Goal: Check status

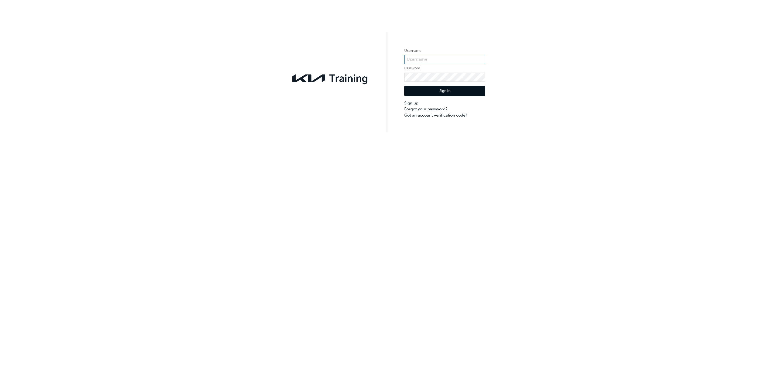
type input "KAURG368"
click at [436, 92] on button "Sign In" at bounding box center [444, 91] width 81 height 10
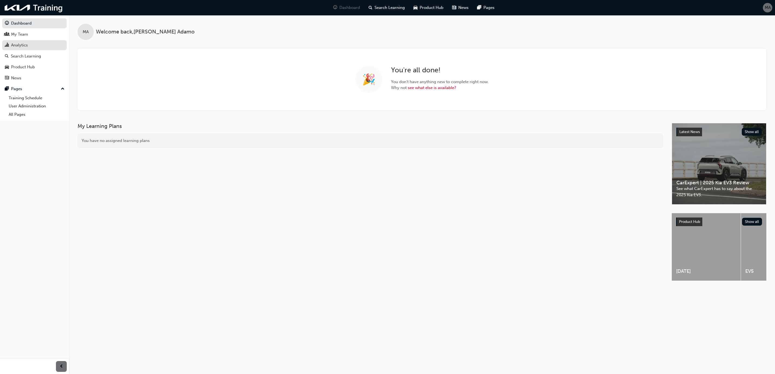
click at [26, 44] on div "Analytics" at bounding box center [19, 45] width 17 height 6
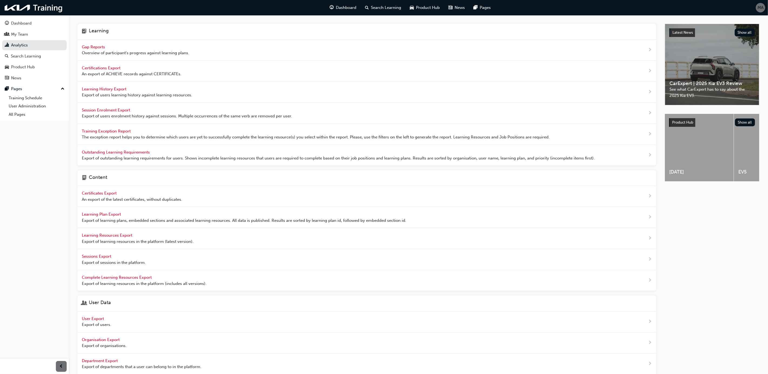
click at [102, 45] on span "Gap Reports" at bounding box center [94, 47] width 24 height 5
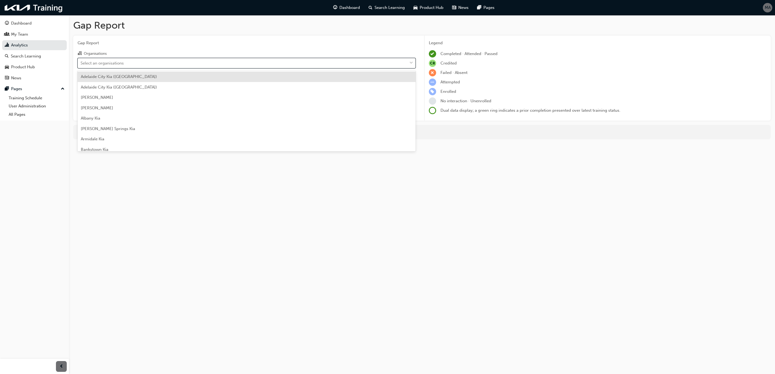
click at [139, 63] on div "Select an organisations" at bounding box center [242, 62] width 329 height 9
click at [81, 63] on input "Organisations option [GEOGRAPHIC_DATA] ([GEOGRAPHIC_DATA]) focused, 1 of 159. 1…" at bounding box center [80, 63] width 1 height 5
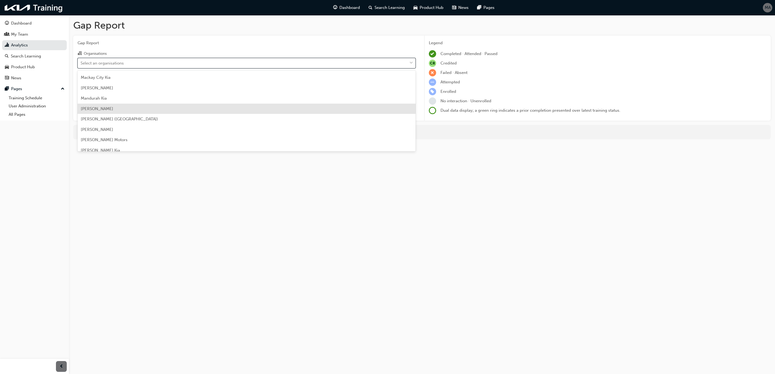
click at [112, 104] on div "[PERSON_NAME]" at bounding box center [247, 109] width 338 height 11
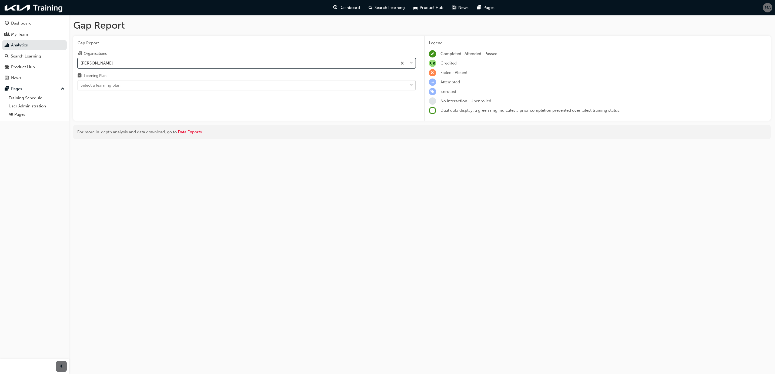
click at [400, 84] on div "Select a learning plan" at bounding box center [242, 85] width 329 height 9
click at [81, 84] on input "Learning Plan Select a learning plan" at bounding box center [80, 85] width 1 height 5
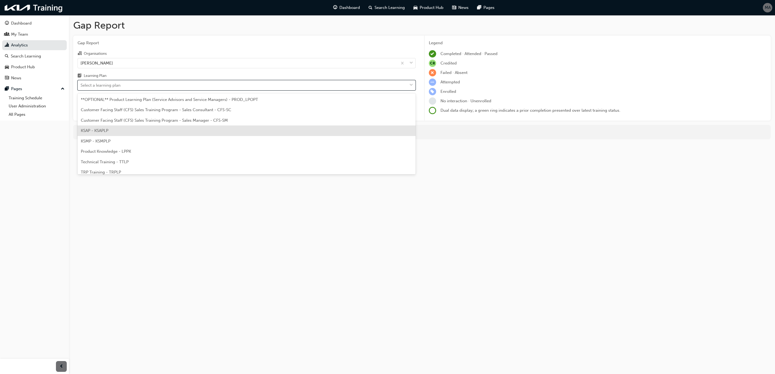
click at [341, 134] on div "KSAP - KSAPLP" at bounding box center [247, 131] width 338 height 11
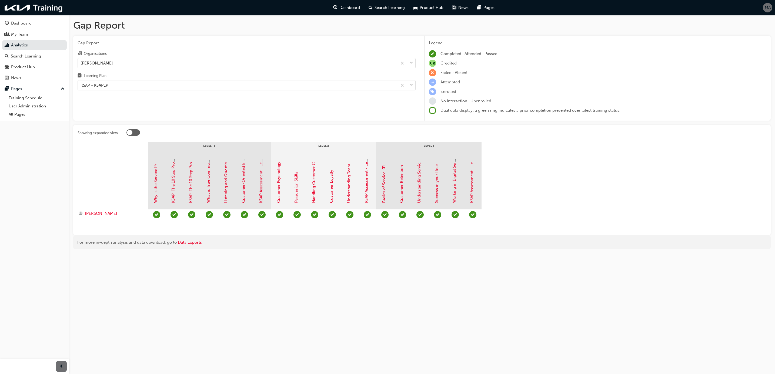
click at [434, 261] on div "Gap Report Gap Report Organisations Mantello Kia Learning Plan KSAP - KSAPLP Le…" at bounding box center [387, 187] width 775 height 374
click at [243, 295] on div "Gap Report Gap Report Organisations Mantello Kia Learning Plan KSAP - KSAPLP Le…" at bounding box center [387, 187] width 775 height 374
click at [122, 83] on div "KSAP - KSAPLP" at bounding box center [238, 85] width 320 height 9
click at [81, 83] on input "Learning Plan KSAP - KSAPLP" at bounding box center [80, 85] width 1 height 5
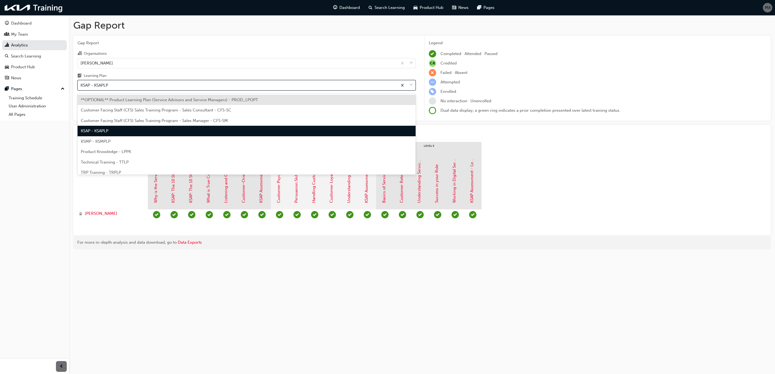
click at [129, 86] on div "KSAP - KSAPLP" at bounding box center [238, 85] width 320 height 9
click at [81, 86] on input "Learning Plan option KSAP - KSAPLP, selected. option **OPTIONAL** Product Learn…" at bounding box center [80, 85] width 1 height 5
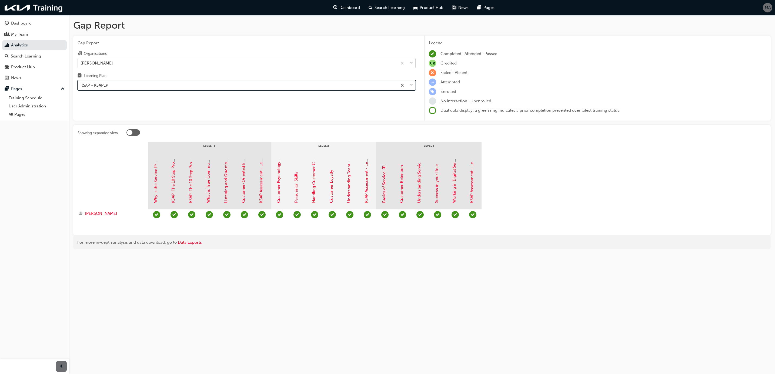
click at [116, 59] on div "[PERSON_NAME]" at bounding box center [238, 62] width 320 height 9
click at [81, 61] on input "Organisations [PERSON_NAME]" at bounding box center [80, 63] width 1 height 5
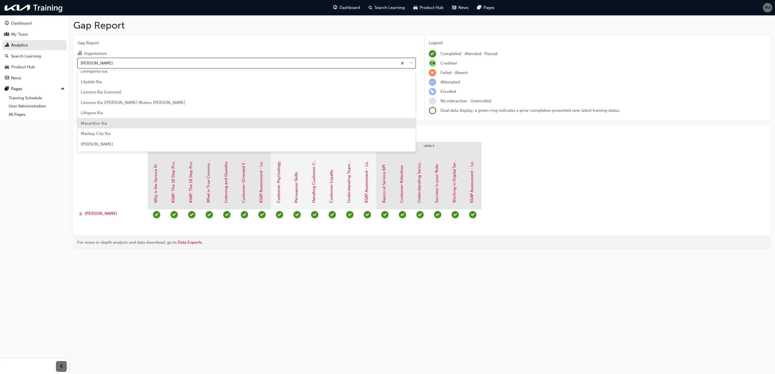
scroll to position [735, 0]
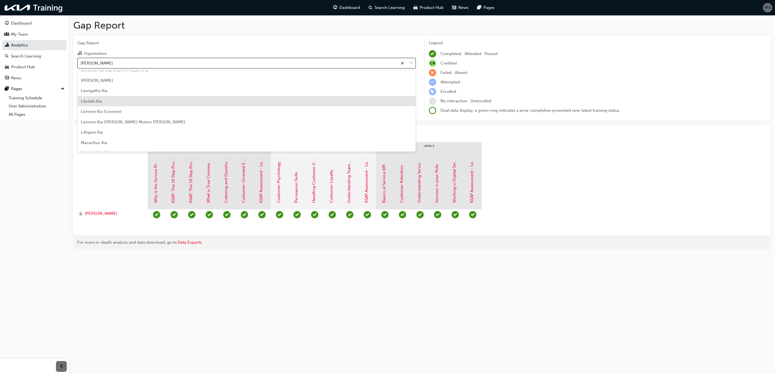
click at [103, 100] on div "Lilydale Kia" at bounding box center [247, 101] width 338 height 11
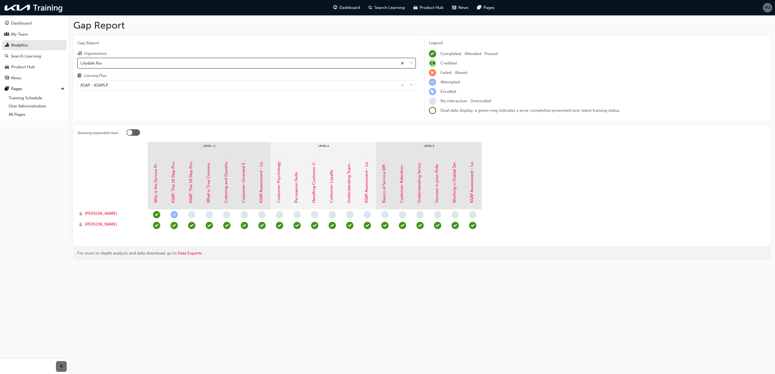
click at [297, 318] on div "Gap Report Gap Report Organisations option Lilydale Kia, selected. 0 results av…" at bounding box center [387, 187] width 775 height 374
